Goal: Check status: Check status

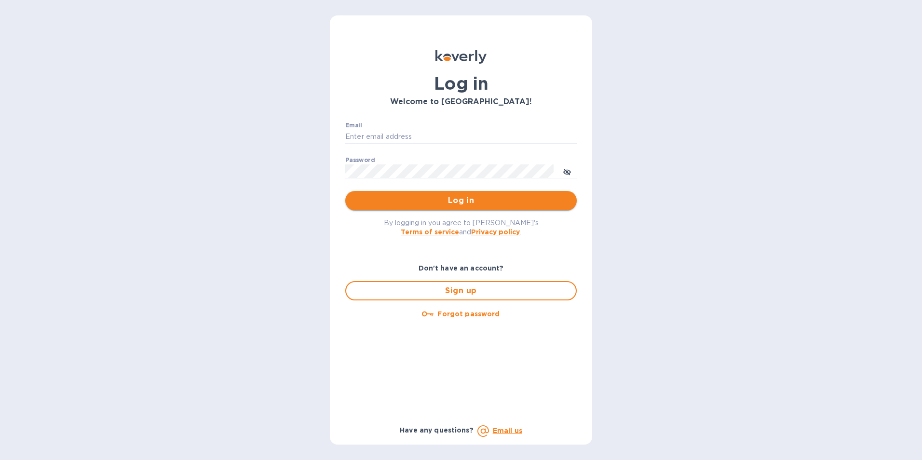
type input "[PERSON_NAME][EMAIL_ADDRESS][PERSON_NAME][PERSON_NAME][DOMAIN_NAME]"
click at [487, 201] on span "Log in" at bounding box center [461, 201] width 216 height 12
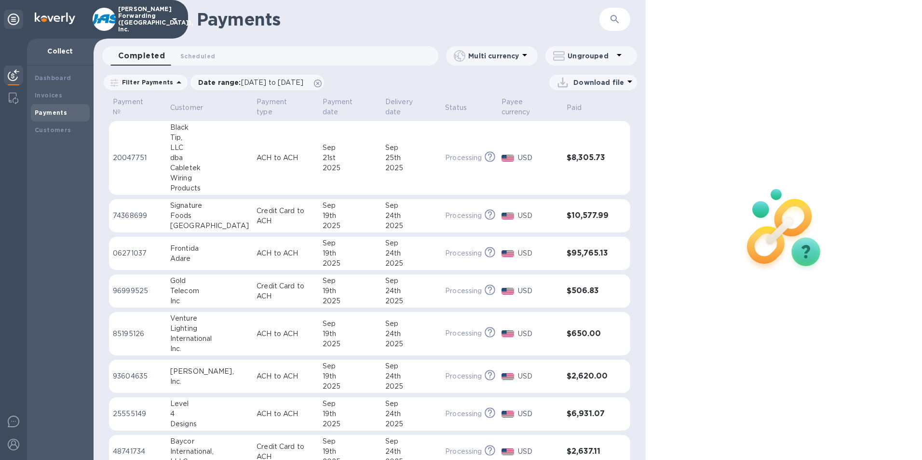
click at [617, 22] on icon "button" at bounding box center [615, 20] width 12 height 12
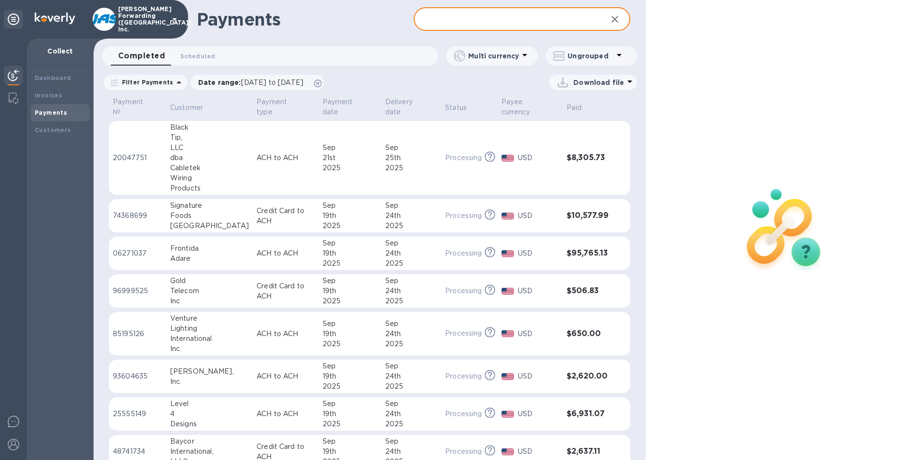
click at [428, 23] on input "text" at bounding box center [507, 20] width 186 height 24
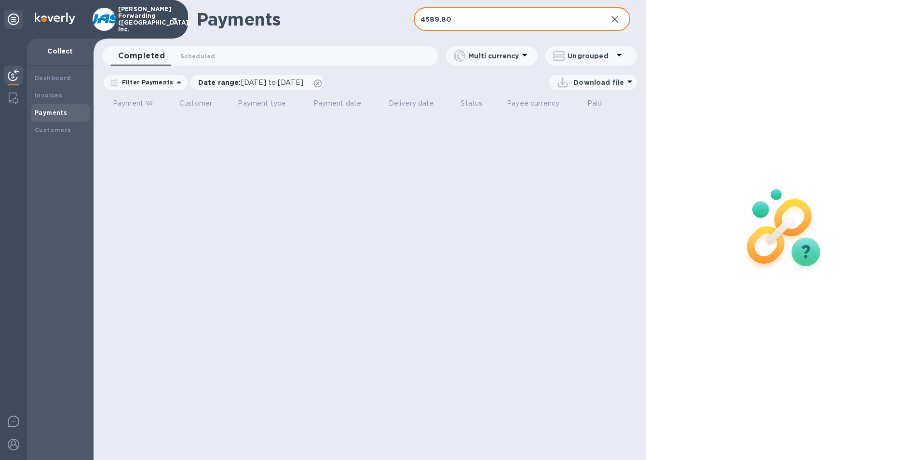
type input "4589.80"
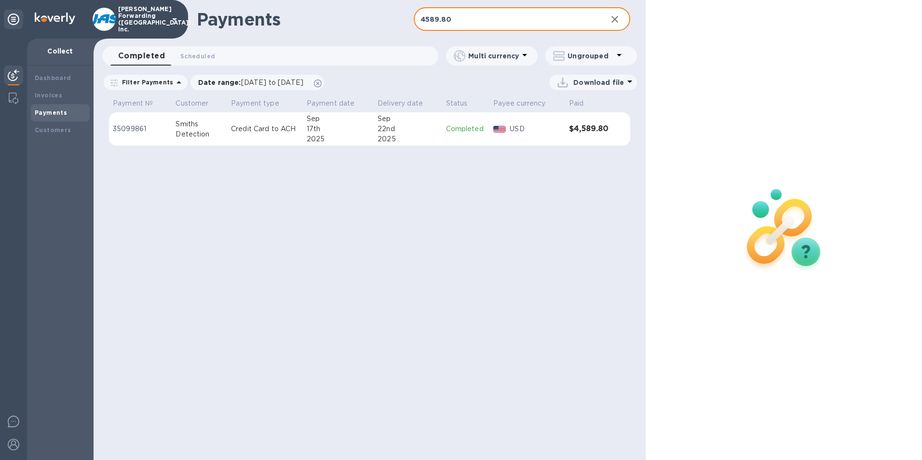
click at [394, 153] on table "Payment № Customer Payment type Payment date Delivery date Status Payee currenc…" at bounding box center [370, 125] width 522 height 59
click at [390, 133] on div "22nd" at bounding box center [408, 129] width 60 height 10
